Goal: Task Accomplishment & Management: Manage account settings

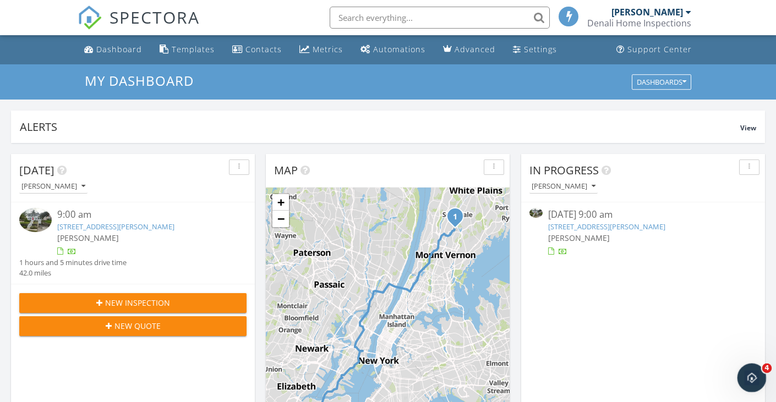
click at [752, 376] on icon "Open Intercom Messenger" at bounding box center [751, 377] width 18 height 18
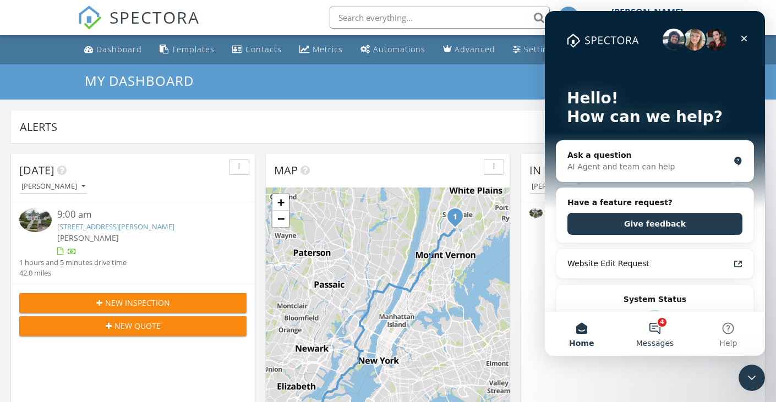
click at [655, 328] on button "4 Messages" at bounding box center [654, 334] width 73 height 44
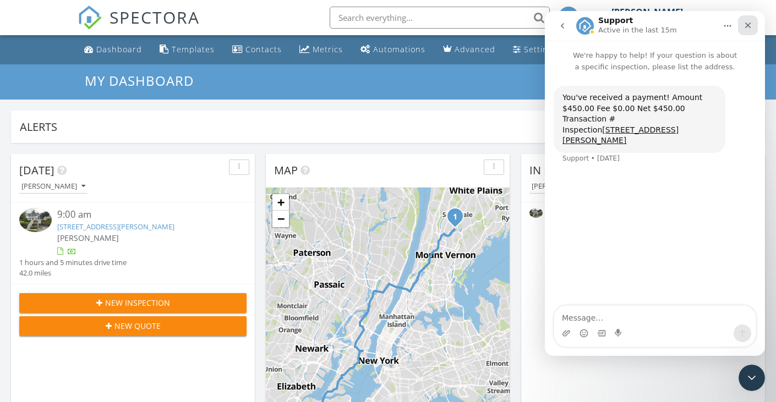
click at [752, 26] on icon "Close" at bounding box center [748, 25] width 9 height 9
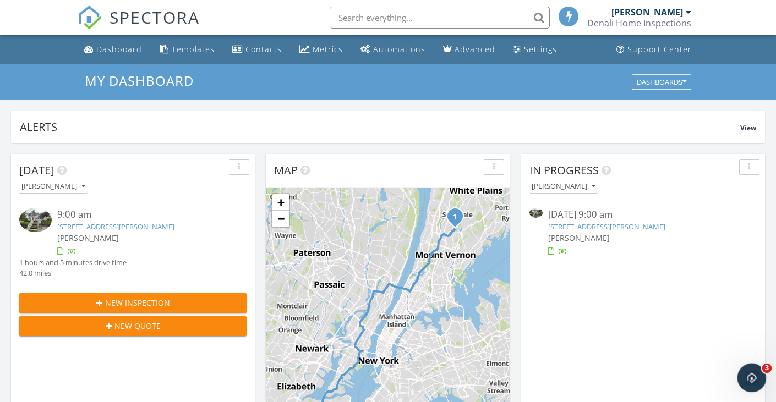
click at [754, 371] on div "Open Intercom Messenger" at bounding box center [750, 376] width 36 height 36
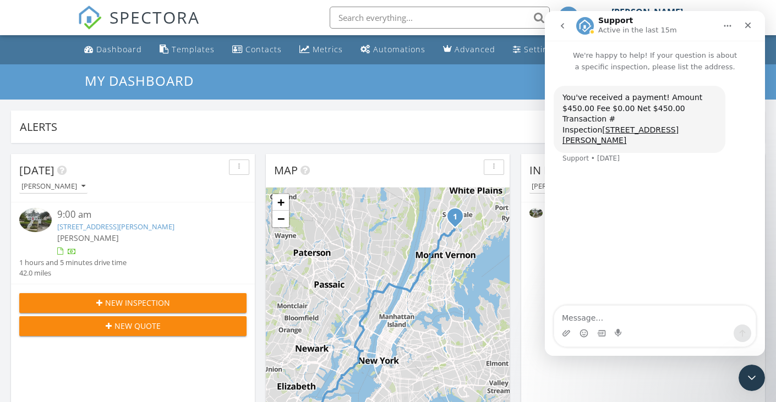
click at [562, 26] on icon "go back" at bounding box center [562, 26] width 3 height 6
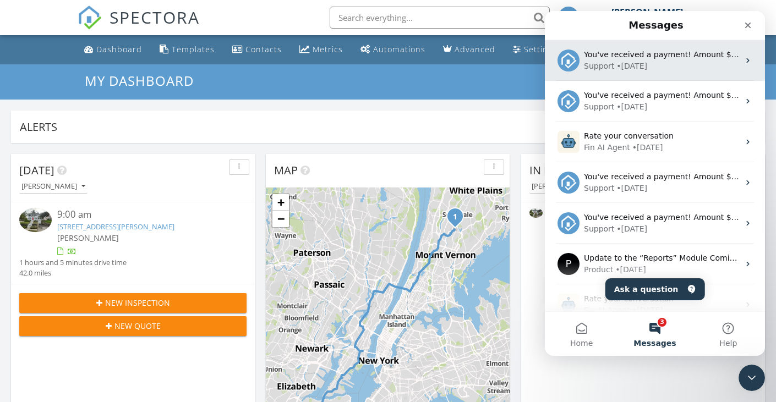
click at [664, 61] on div "Support • 2d ago" at bounding box center [661, 67] width 155 height 12
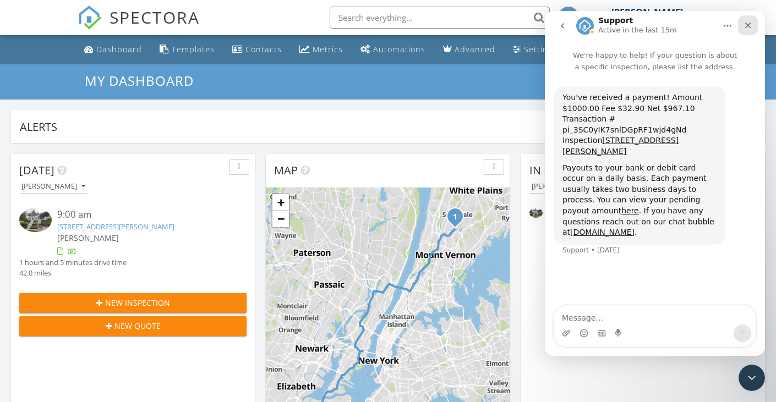
click at [750, 27] on icon "Close" at bounding box center [749, 26] width 6 height 6
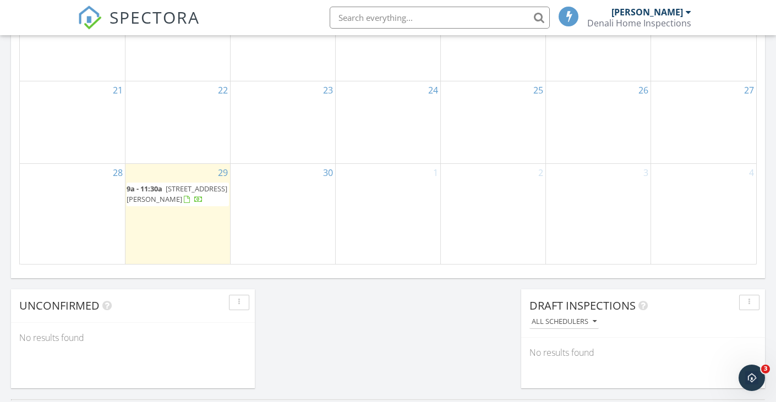
scroll to position [769, 0]
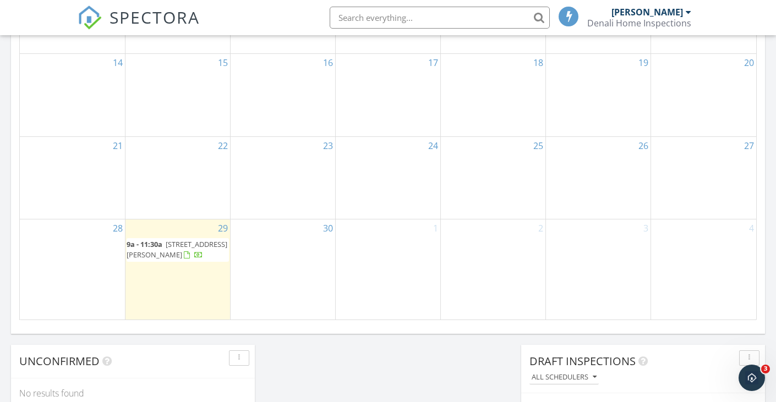
scroll to position [698, 0]
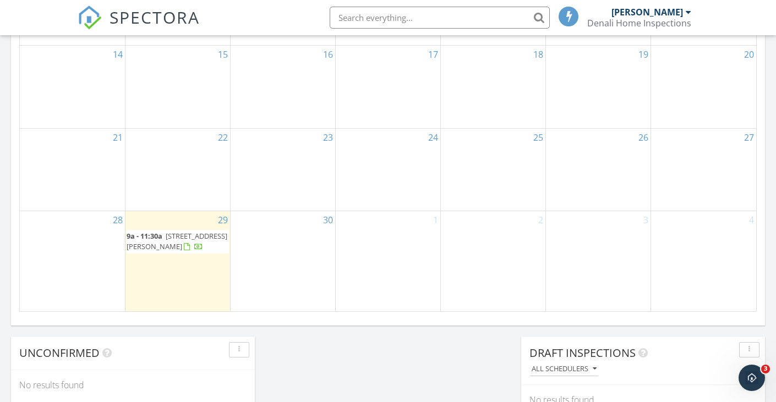
click at [180, 231] on span "64 Warren Avenue, Tuckahoe 10707" at bounding box center [177, 241] width 101 height 20
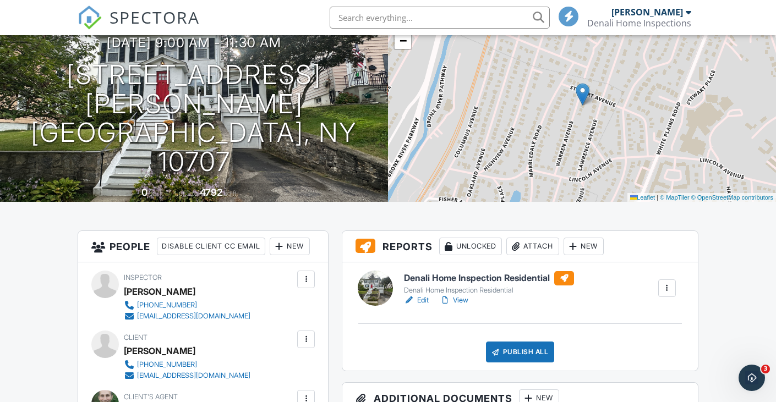
scroll to position [154, 0]
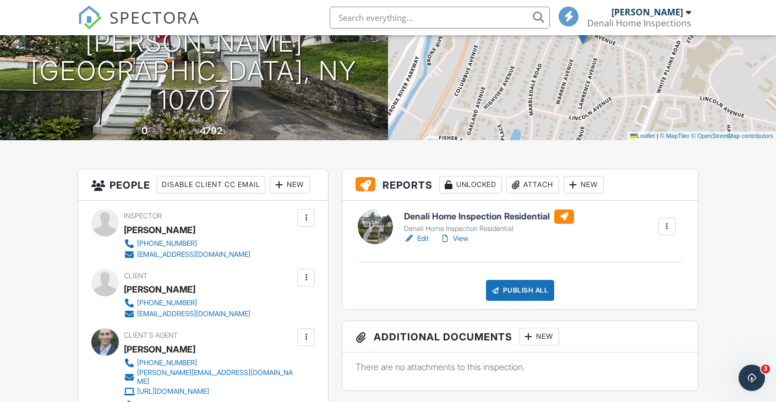
click at [422, 239] on link "Edit" at bounding box center [416, 238] width 25 height 11
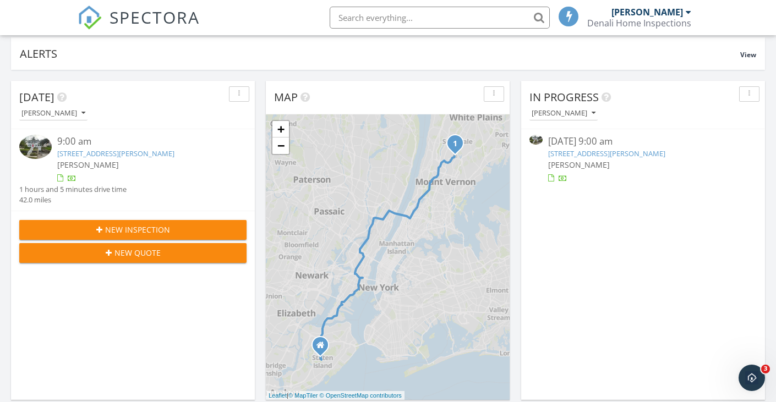
scroll to position [129, 0]
